Goal: Complete application form

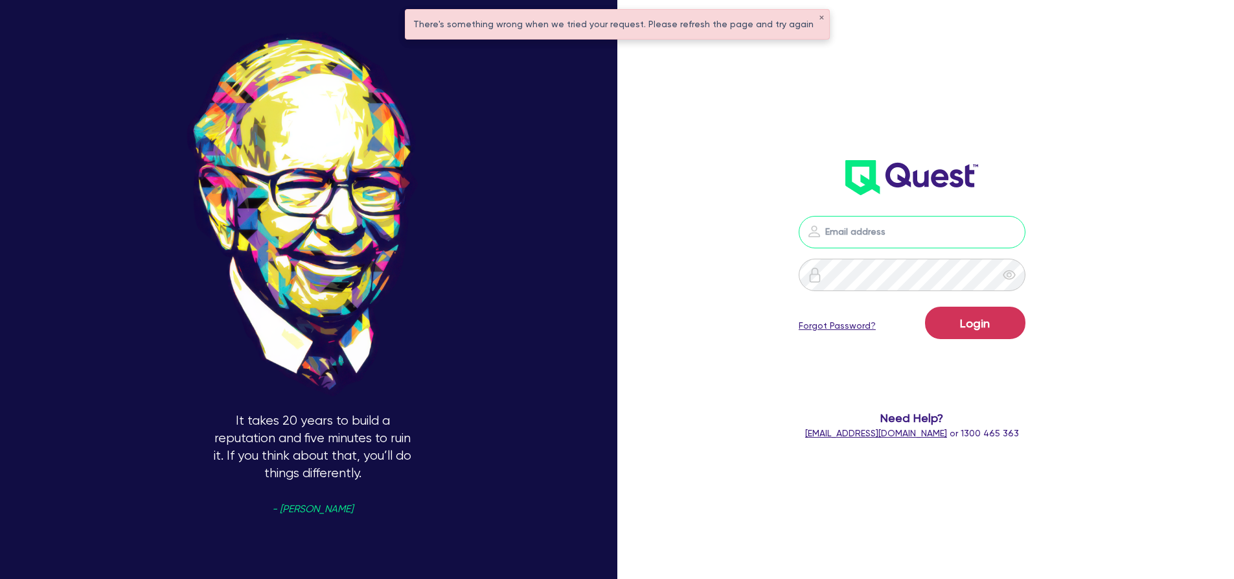
click at [880, 220] on input "email" at bounding box center [912, 232] width 227 height 32
type input "[PERSON_NAME][EMAIL_ADDRESS][DOMAIN_NAME]"
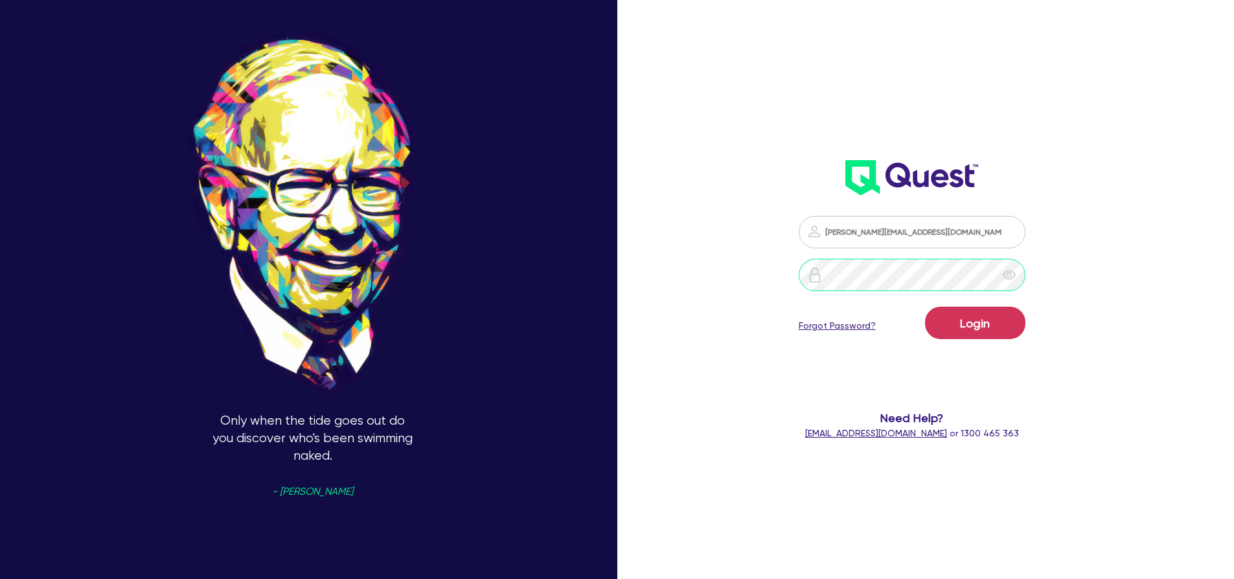
click at [925, 306] on button "Login" at bounding box center [975, 322] width 100 height 32
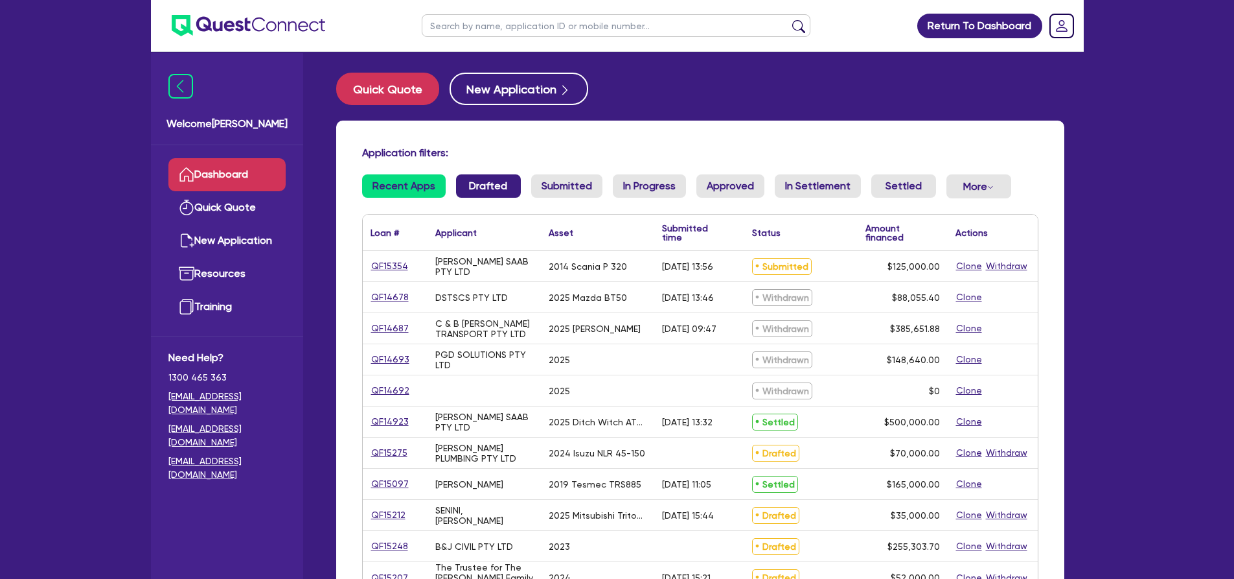
click at [488, 190] on link "Drafted" at bounding box center [488, 185] width 65 height 23
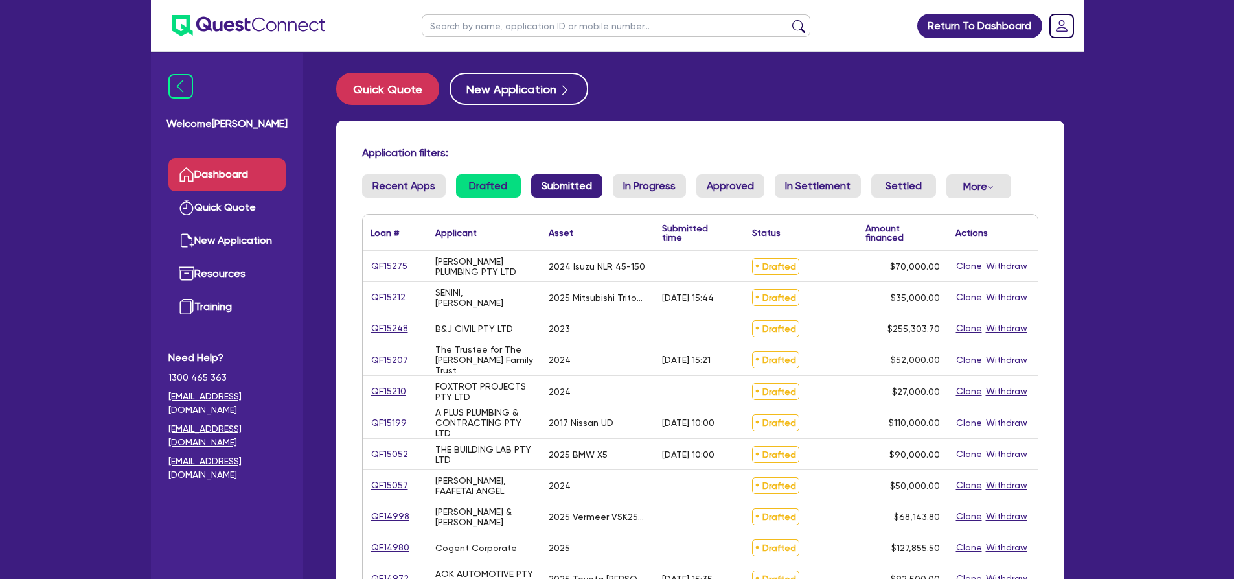
click at [582, 185] on link "Submitted" at bounding box center [566, 185] width 71 height 23
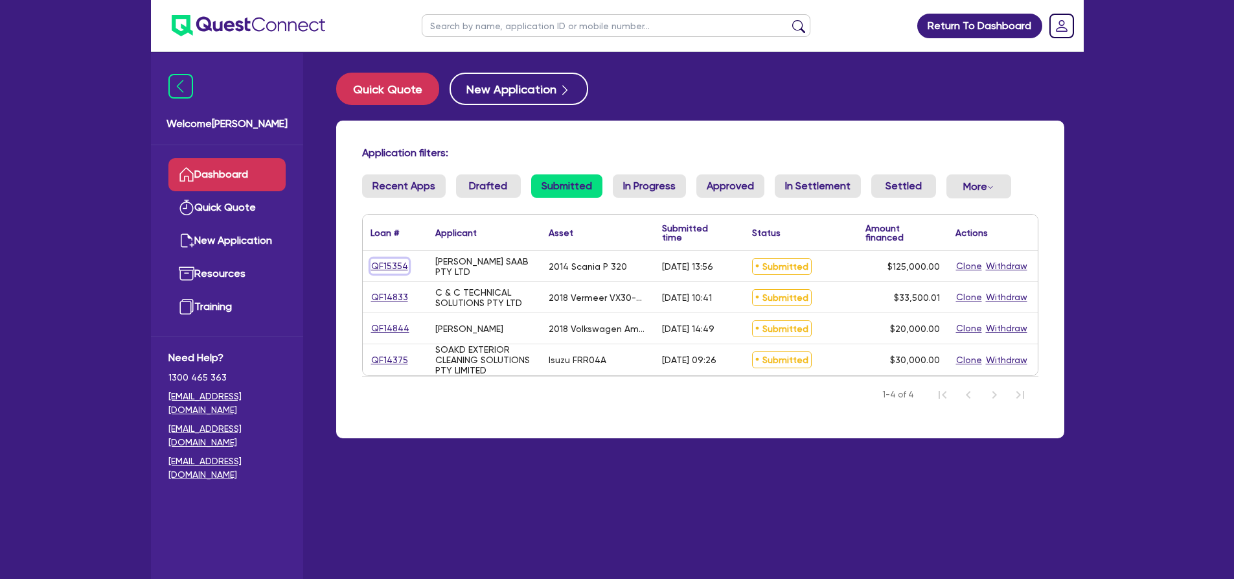
click at [389, 262] on link "QF15354" at bounding box center [390, 266] width 38 height 15
select select "PRIMARY_ASSETS"
select select "HEAVY_TRUCKS"
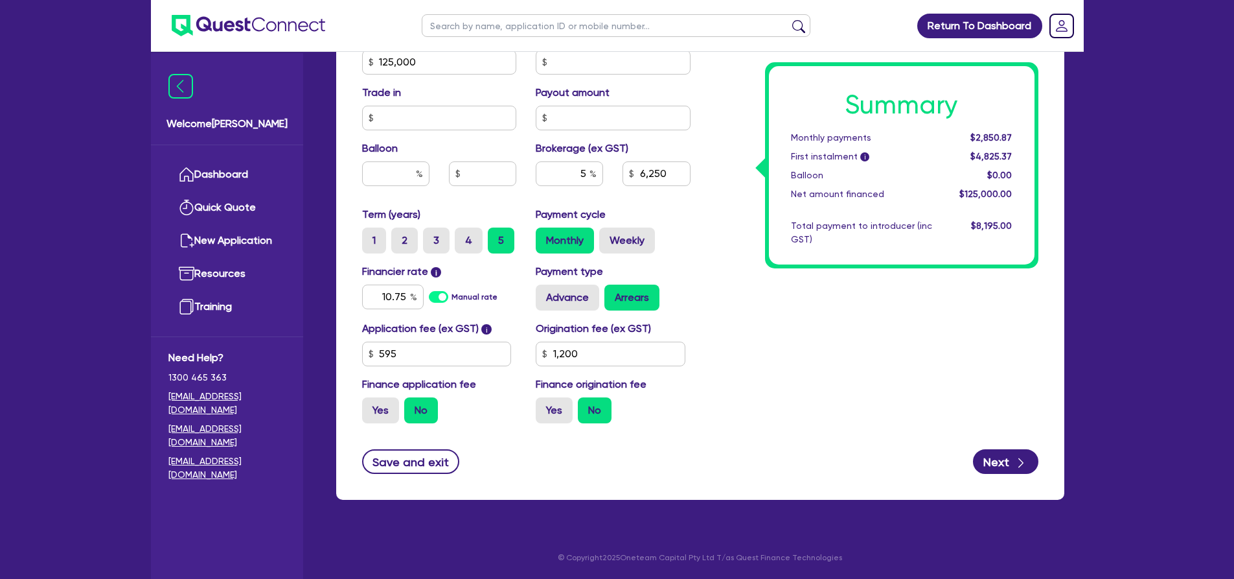
scroll to position [80, 0]
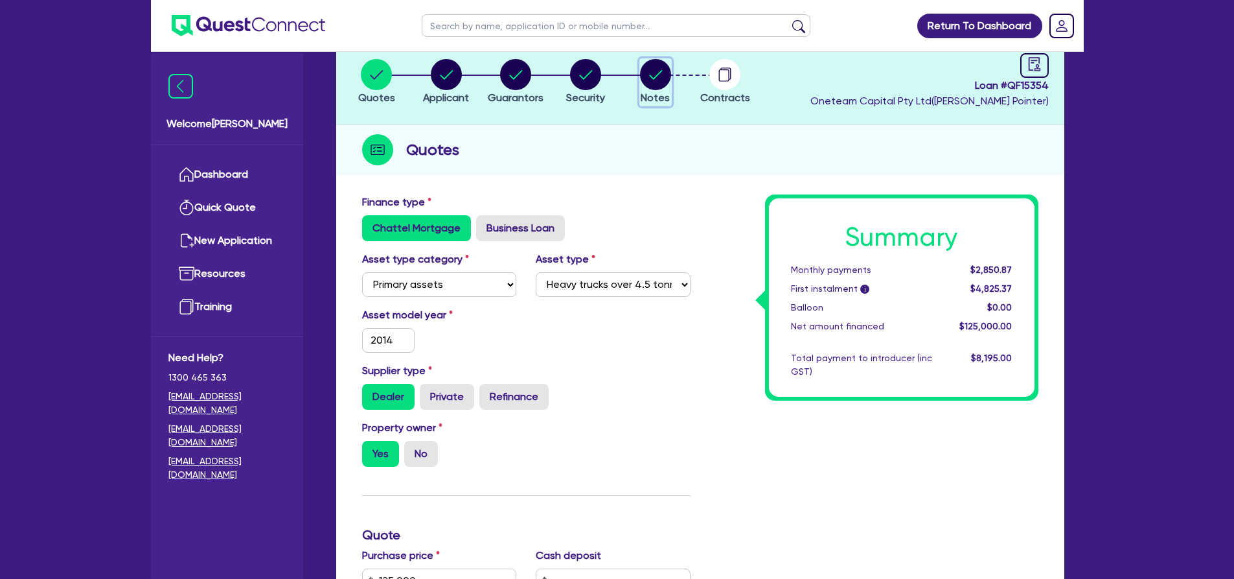
click at [651, 82] on circle "button" at bounding box center [655, 74] width 31 height 31
select select "Other"
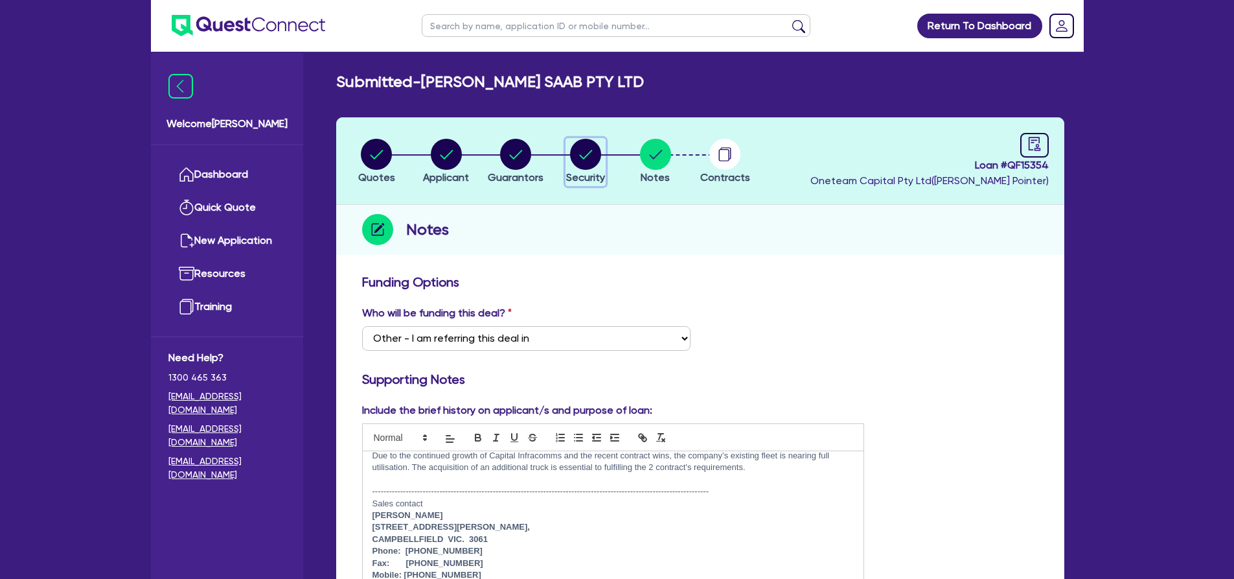
click at [592, 161] on circle "button" at bounding box center [585, 154] width 31 height 31
select select "PRIMARY_ASSETS"
select select "HEAVY_TRUCKS"
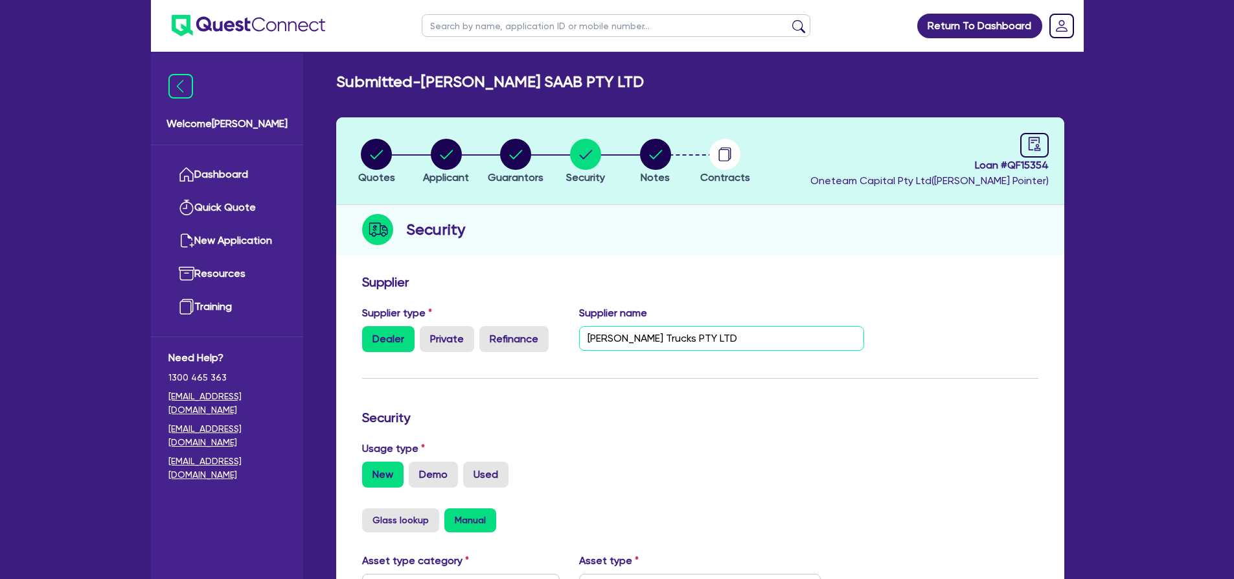
click at [741, 341] on input "[PERSON_NAME] Trucks PTY LTD" at bounding box center [721, 338] width 285 height 25
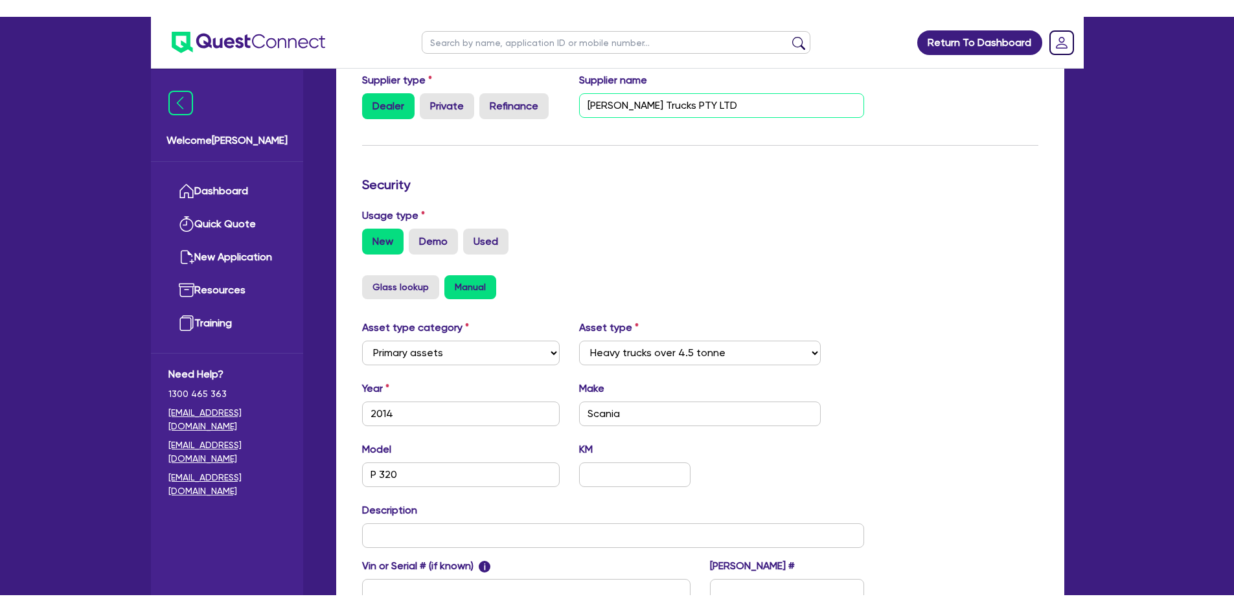
scroll to position [324, 0]
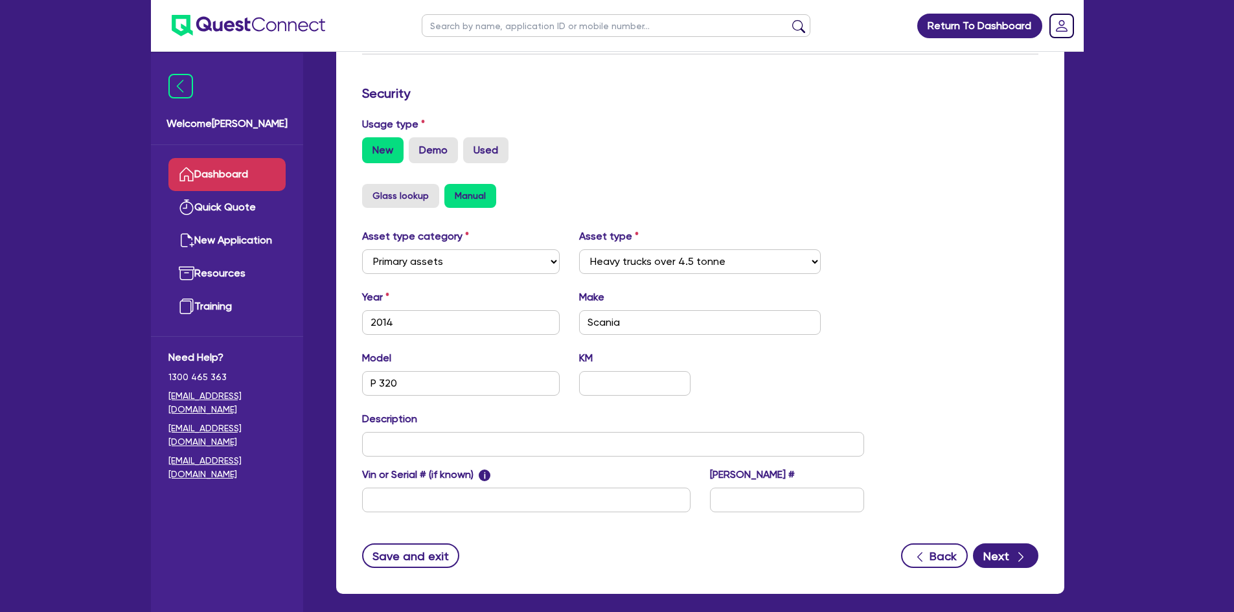
click at [240, 181] on link "Dashboard" at bounding box center [226, 174] width 117 height 33
